Goal: Task Accomplishment & Management: Manage account settings

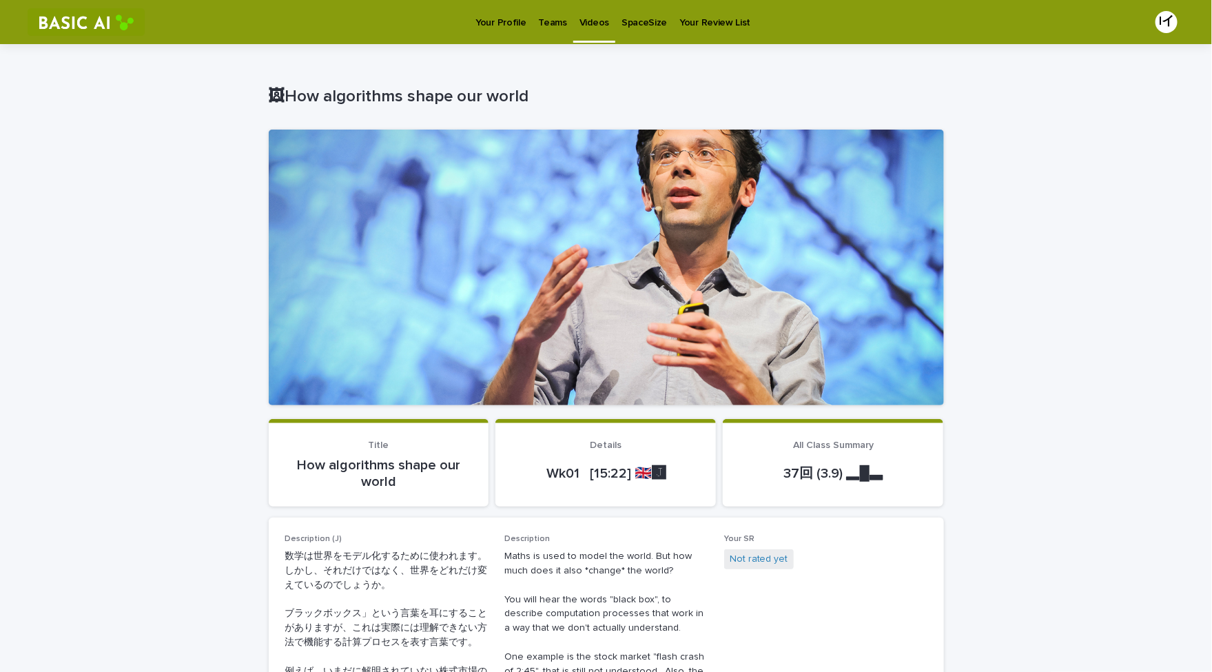
click at [551, 23] on p "Teams" at bounding box center [553, 14] width 28 height 29
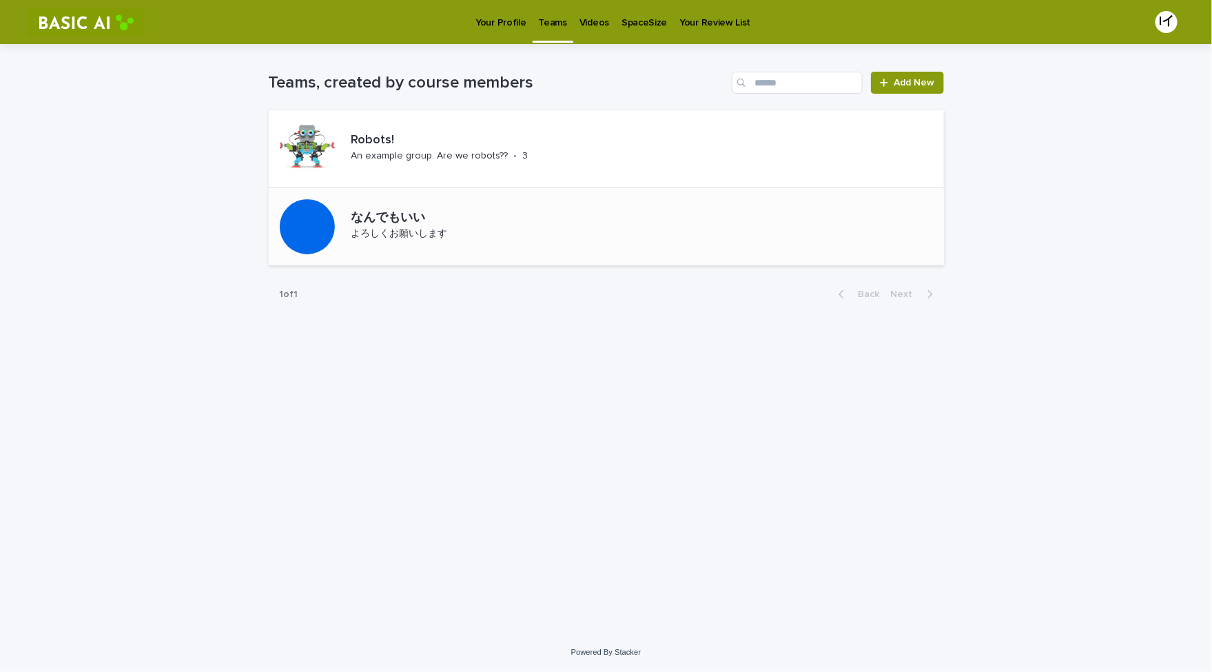
click at [420, 235] on p "よろしくお願いします" at bounding box center [399, 234] width 96 height 12
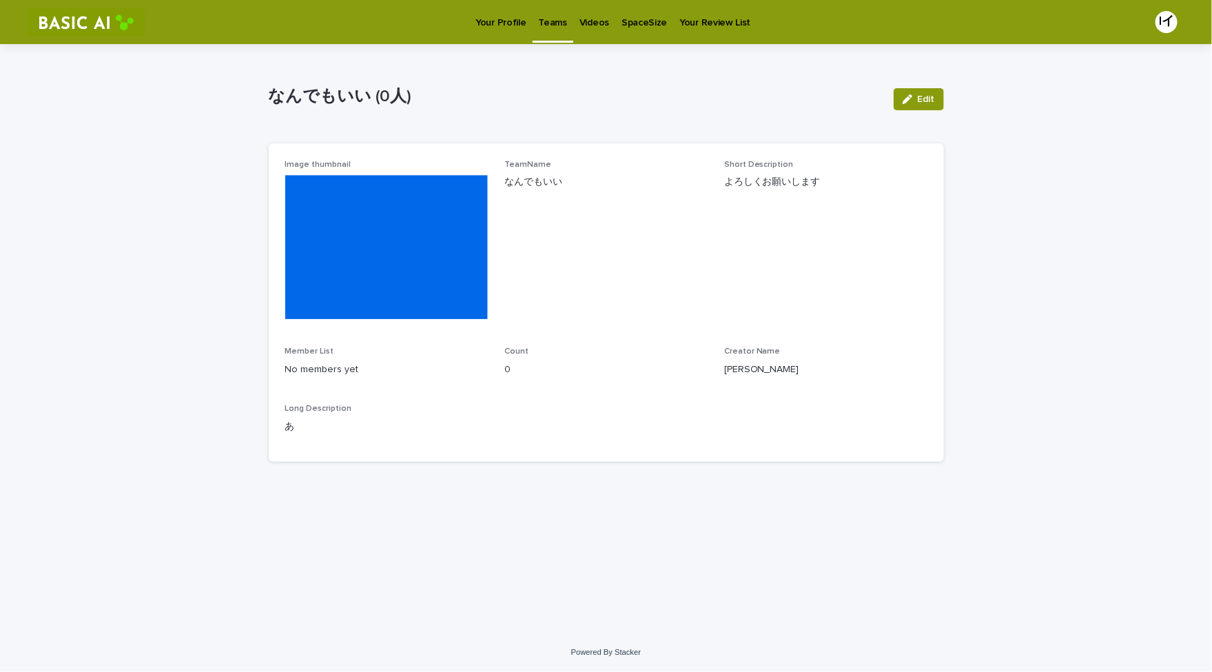
click at [515, 23] on p "Your Profile" at bounding box center [501, 14] width 50 height 29
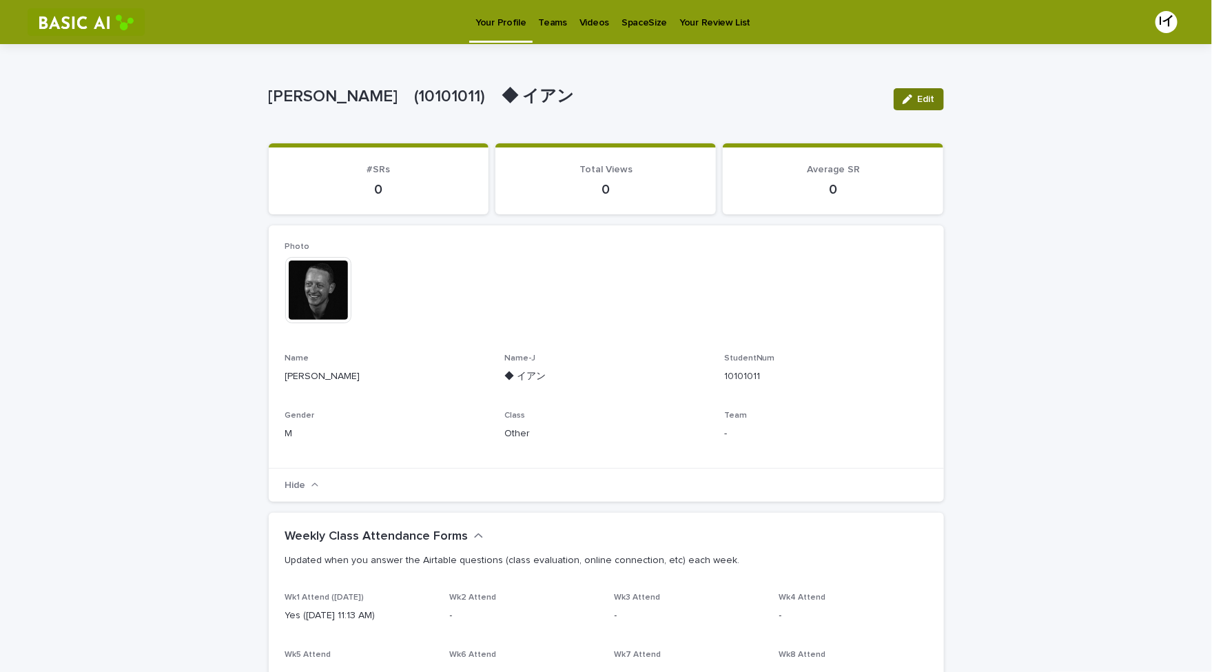
click at [928, 100] on span "Edit" at bounding box center [926, 99] width 17 height 10
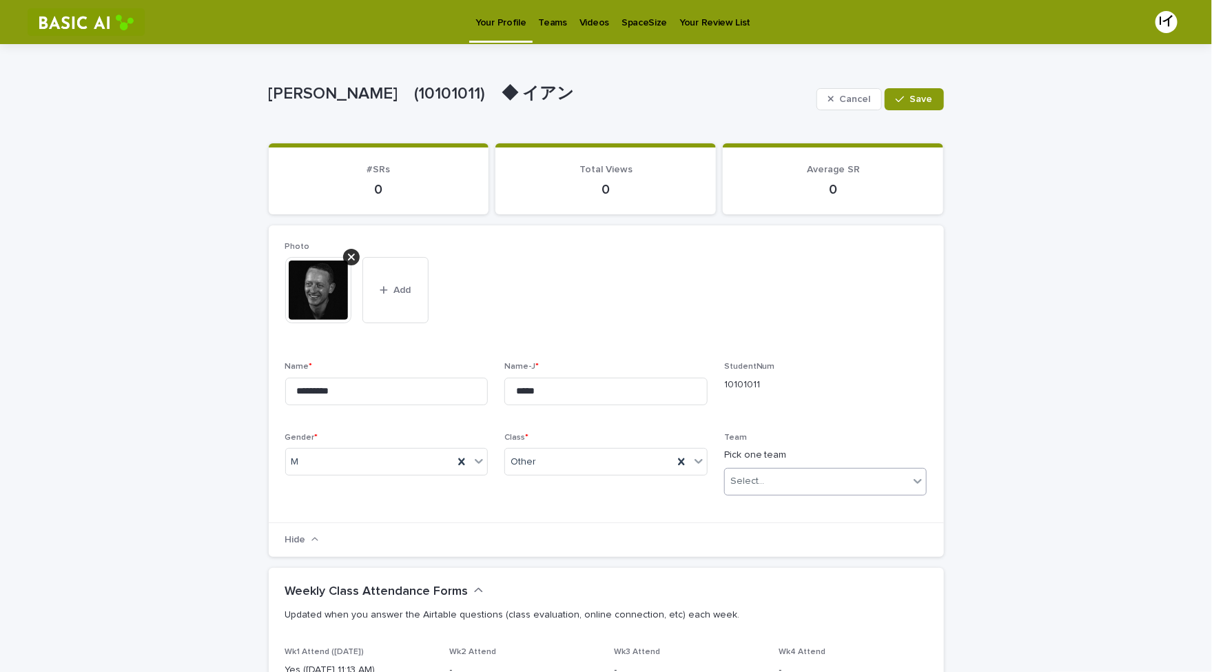
click at [805, 478] on div "Select..." at bounding box center [817, 481] width 185 height 23
click at [755, 308] on div "This file cannot be opened Download File Add" at bounding box center [606, 295] width 642 height 77
click at [863, 96] on span "Cancel" at bounding box center [854, 99] width 31 height 10
